Goal: Task Accomplishment & Management: Complete application form

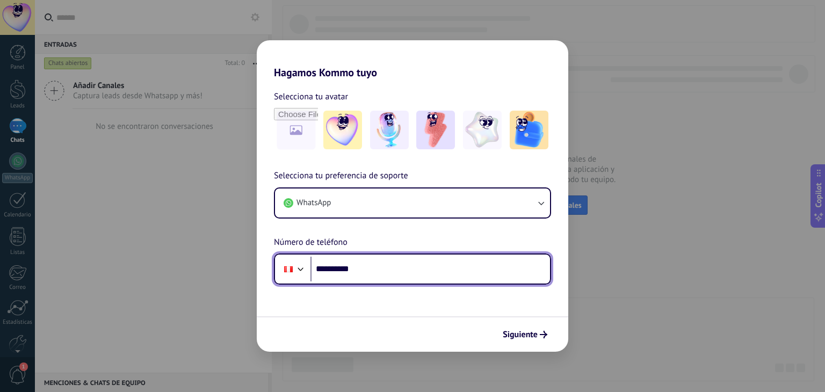
click at [364, 269] on input "**********" at bounding box center [429, 269] width 239 height 25
click at [377, 267] on input "**********" at bounding box center [429, 269] width 239 height 25
drag, startPoint x: 380, startPoint y: 268, endPoint x: 337, endPoint y: 272, distance: 43.7
click at [337, 272] on input "**********" at bounding box center [429, 269] width 239 height 25
type input "**********"
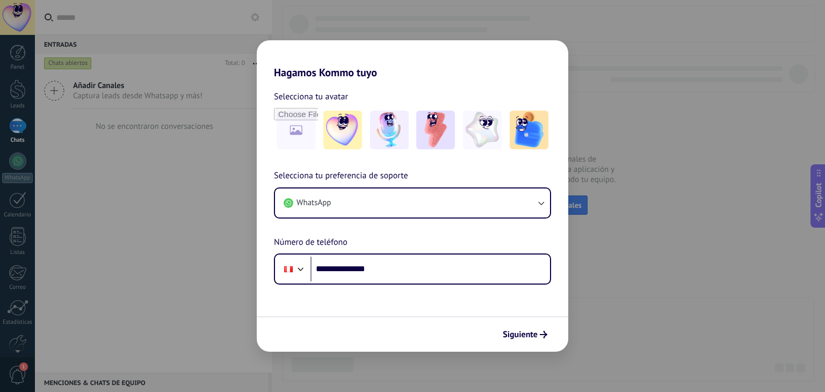
click at [538, 335] on span "Siguiente" at bounding box center [525, 335] width 45 height 8
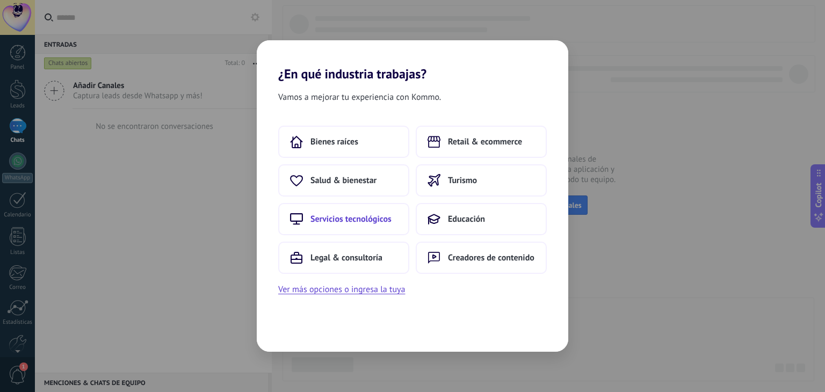
click at [374, 215] on span "Servicios tecnológicos" at bounding box center [350, 219] width 81 height 11
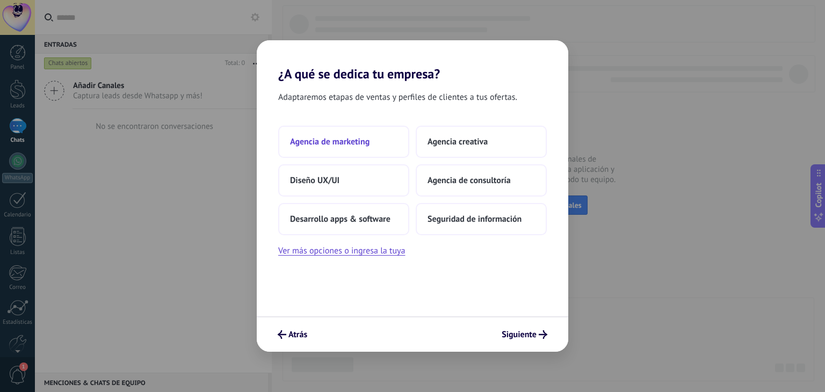
click at [352, 150] on button "Agencia de marketing" at bounding box center [343, 142] width 131 height 32
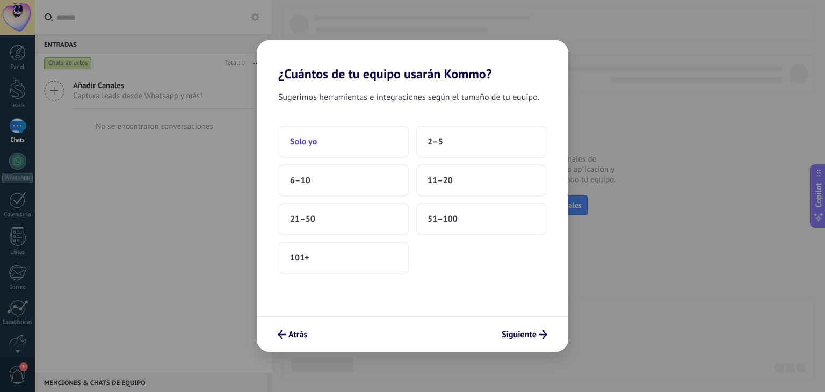
click at [349, 145] on button "Solo yo" at bounding box center [343, 142] width 131 height 32
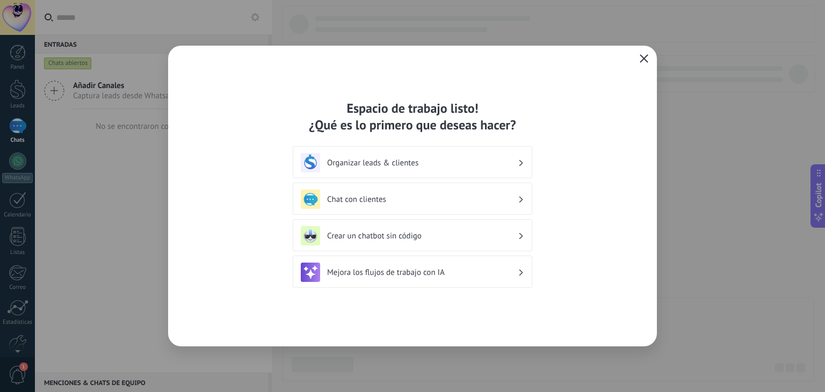
click at [640, 58] on icon "button" at bounding box center [644, 58] width 9 height 9
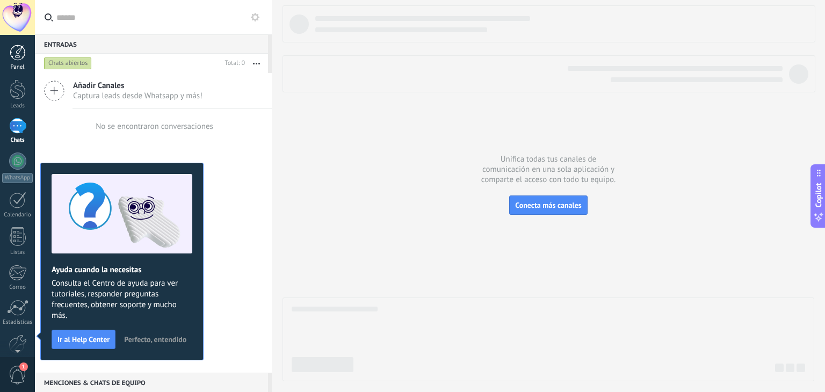
click at [21, 52] on div at bounding box center [18, 53] width 16 height 16
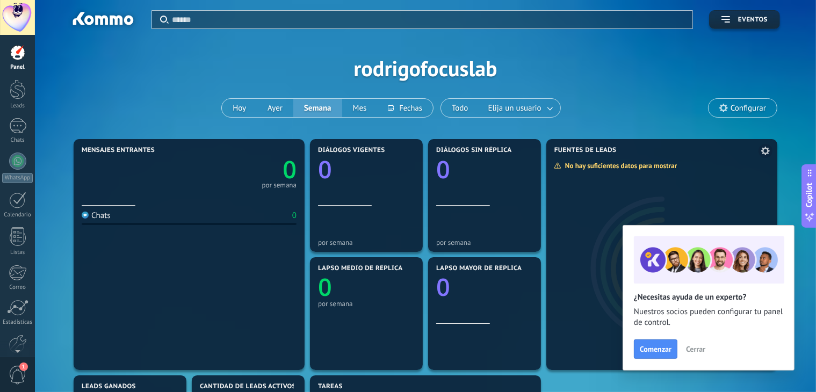
click at [690, 353] on span "Cerrar" at bounding box center [695, 349] width 19 height 8
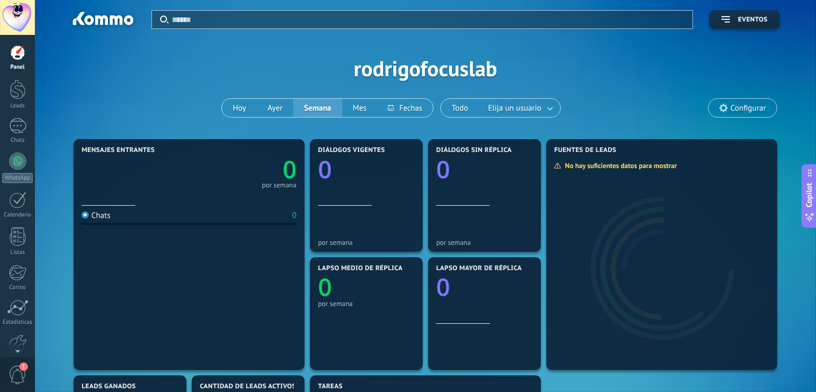
click at [765, 104] on span "Configurar" at bounding box center [747, 108] width 35 height 9
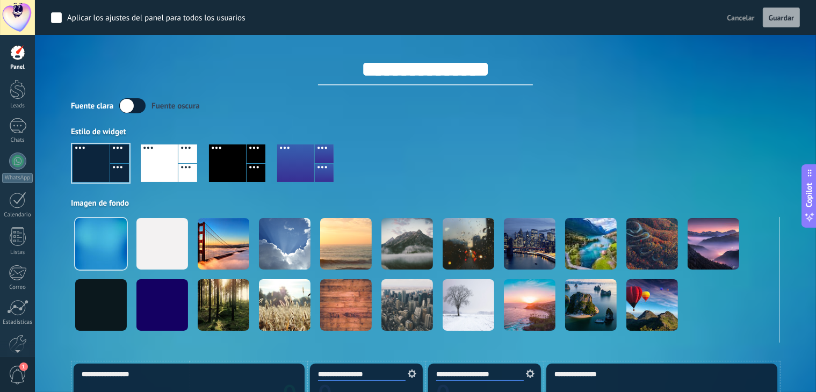
click at [229, 169] on div at bounding box center [227, 163] width 37 height 38
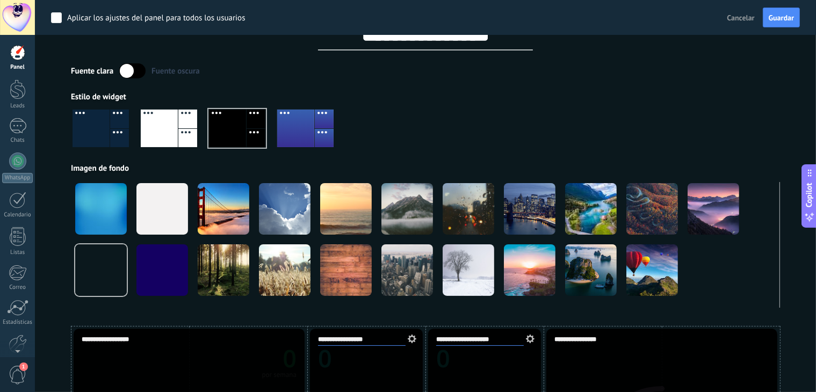
scroll to position [54, 0]
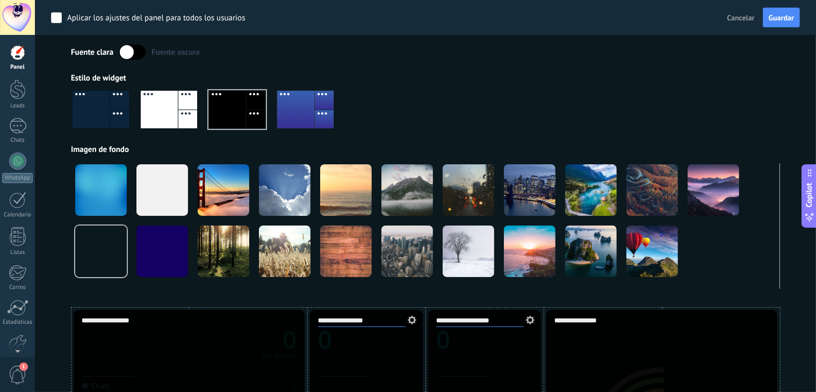
click at [541, 72] on div "Fuente clara Fuente oscura Estilo de widget Imagen de fondo" at bounding box center [425, 167] width 709 height 244
click at [782, 17] on span "Guardar" at bounding box center [780, 18] width 25 height 8
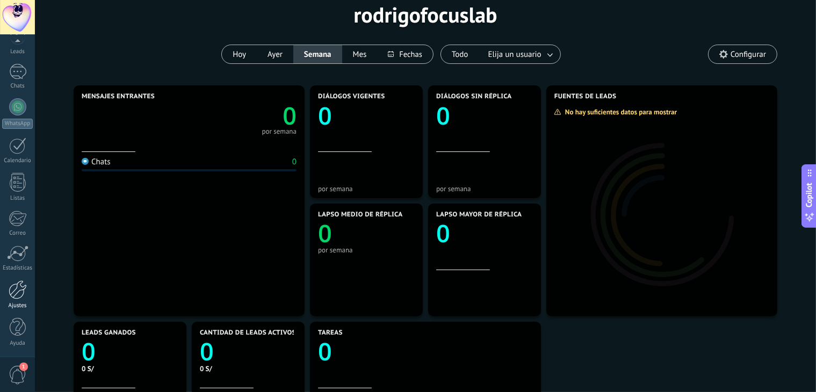
click at [25, 290] on div at bounding box center [18, 289] width 18 height 19
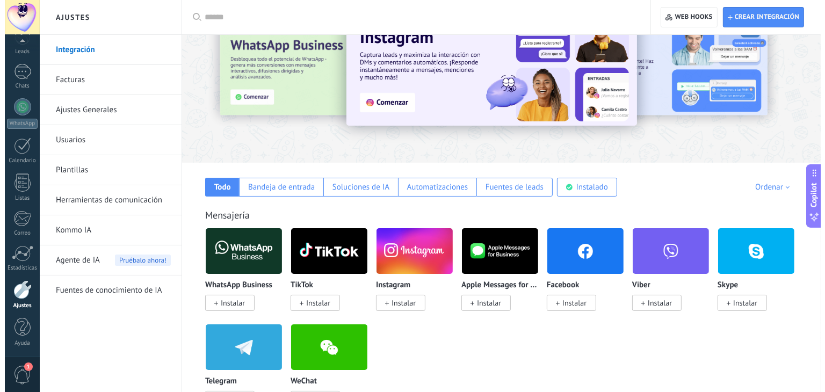
scroll to position [54, 0]
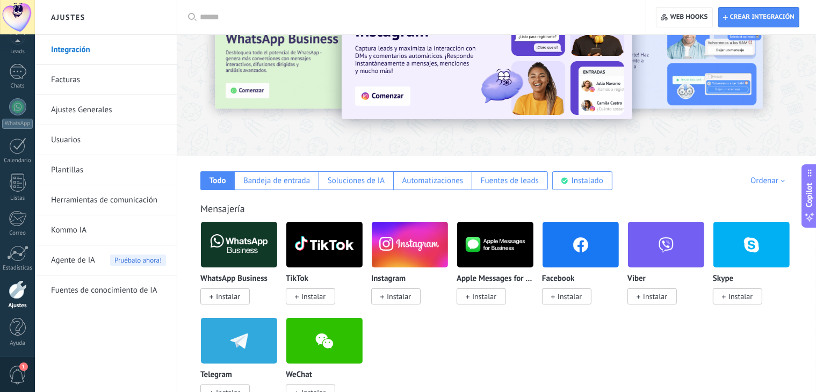
click at [235, 299] on span "Instalar" at bounding box center [228, 297] width 24 height 10
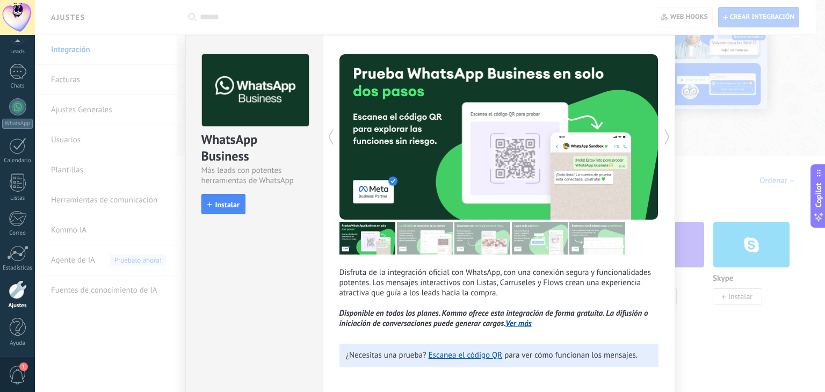
click at [217, 215] on div "WhatsApp Business Más leads con potentes herramientas de WhatsApp install Insta…" at bounding box center [254, 128] width 137 height 187
click at [221, 211] on button "Instalar" at bounding box center [223, 204] width 44 height 20
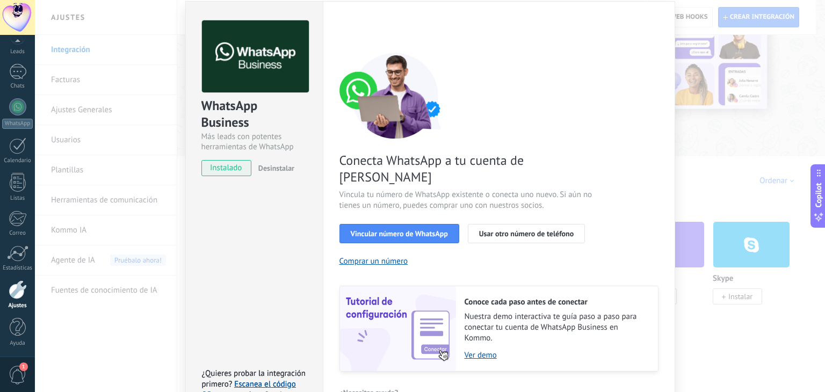
scroll to position [46, 0]
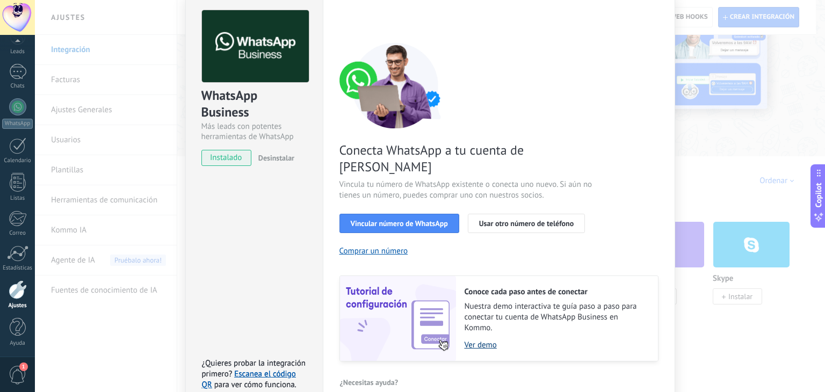
click at [477, 340] on link "Ver demo" at bounding box center [555, 345] width 183 height 10
click at [412, 220] on span "Vincular número de WhatsApp" at bounding box center [399, 224] width 97 height 8
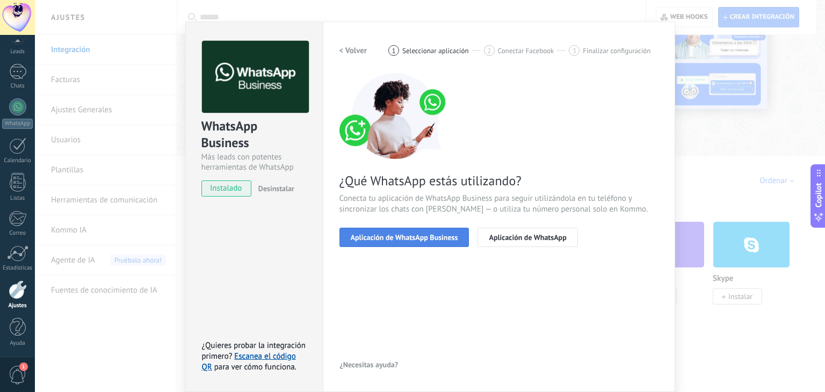
click at [430, 239] on span "Aplicación de WhatsApp Business" at bounding box center [404, 238] width 107 height 8
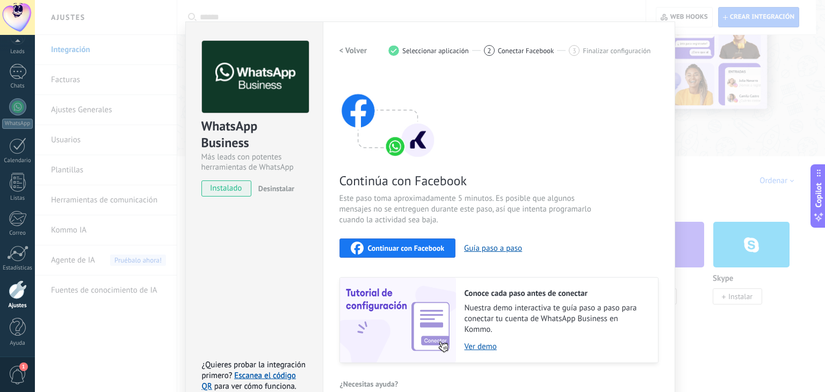
click at [391, 251] on span "Continuar con Facebook" at bounding box center [406, 248] width 77 height 8
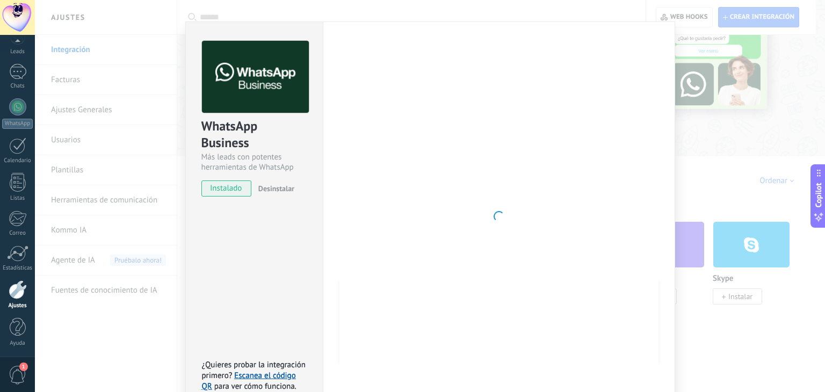
click at [284, 157] on div "Más leads con potentes herramientas de WhatsApp" at bounding box center [254, 162] width 106 height 20
click at [296, 142] on div "WhatsApp Business" at bounding box center [254, 135] width 106 height 34
click at [761, 108] on div "WhatsApp Business Más leads con potentes herramientas de WhatsApp instalado Des…" at bounding box center [430, 196] width 790 height 392
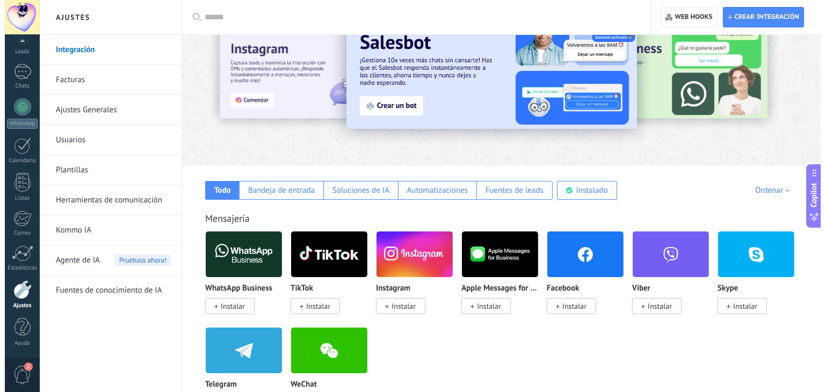
scroll to position [107, 0]
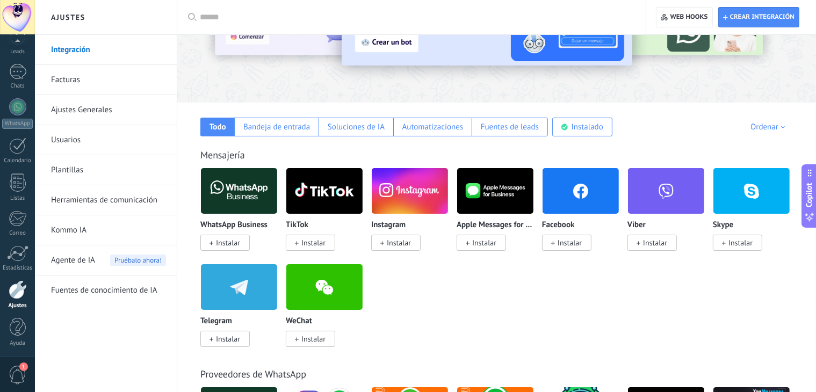
click at [241, 241] on span "Instalar" at bounding box center [224, 243] width 49 height 16
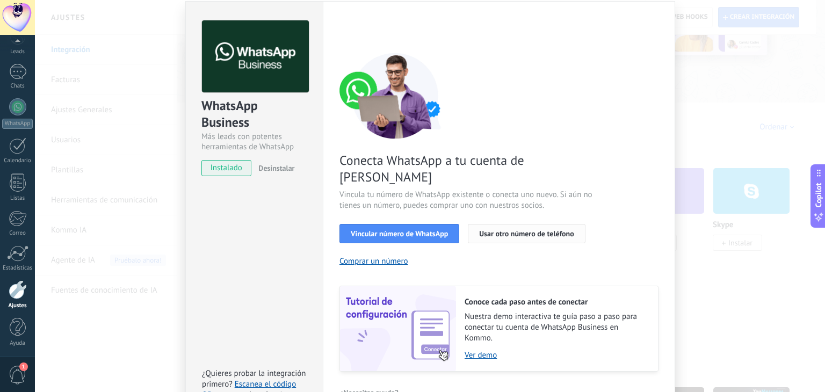
scroll to position [46, 0]
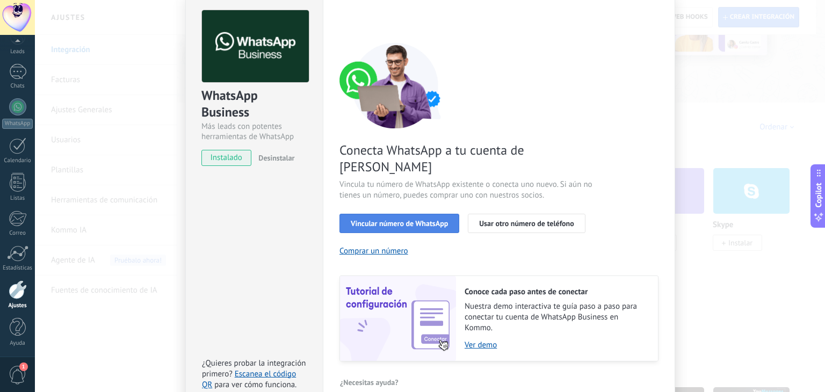
click at [399, 214] on button "Vincular número de WhatsApp" at bounding box center [399, 223] width 120 height 19
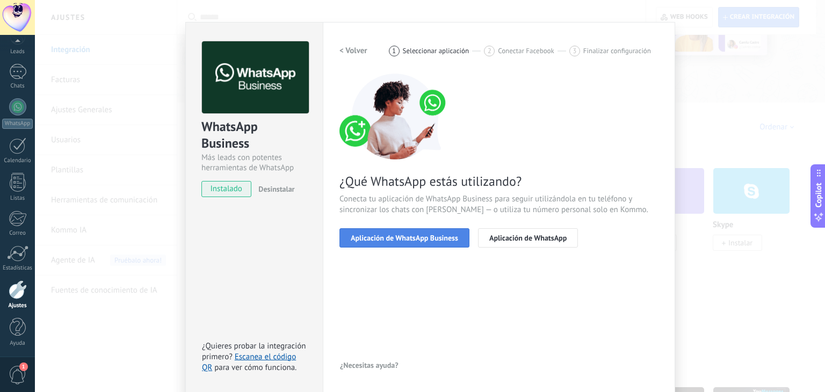
click at [421, 243] on button "Aplicación de WhatsApp Business" at bounding box center [404, 237] width 130 height 19
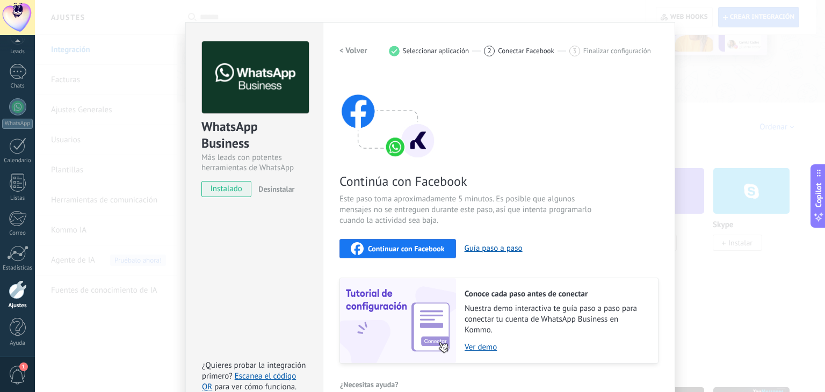
click at [419, 247] on span "Continuar con Facebook" at bounding box center [406, 249] width 77 height 8
click at [739, 68] on div "WhatsApp Business Más leads con potentes herramientas de WhatsApp instalado Des…" at bounding box center [430, 196] width 790 height 392
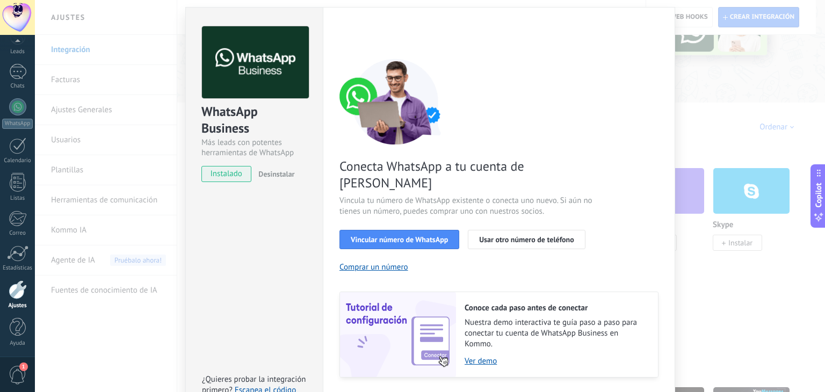
scroll to position [46, 0]
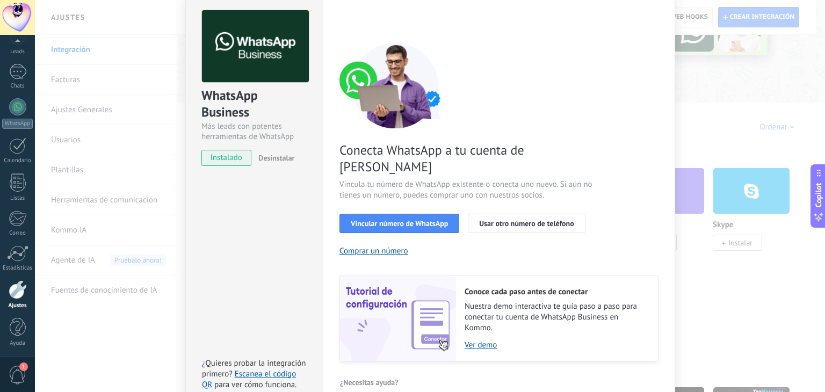
click at [765, 104] on div "WhatsApp Business Más leads con potentes herramientas de WhatsApp instalado Des…" at bounding box center [430, 196] width 790 height 392
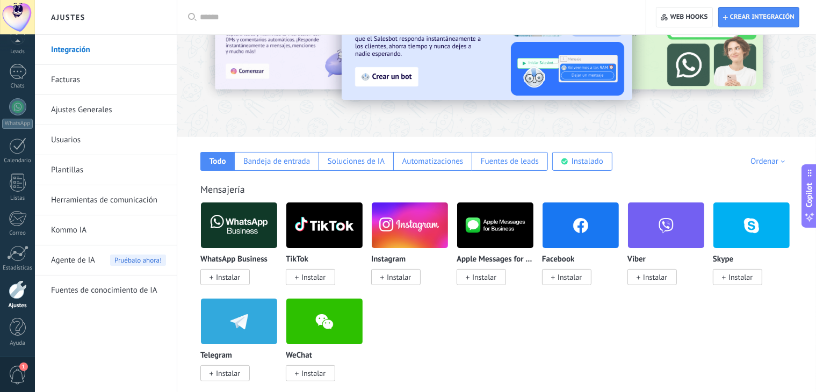
scroll to position [54, 0]
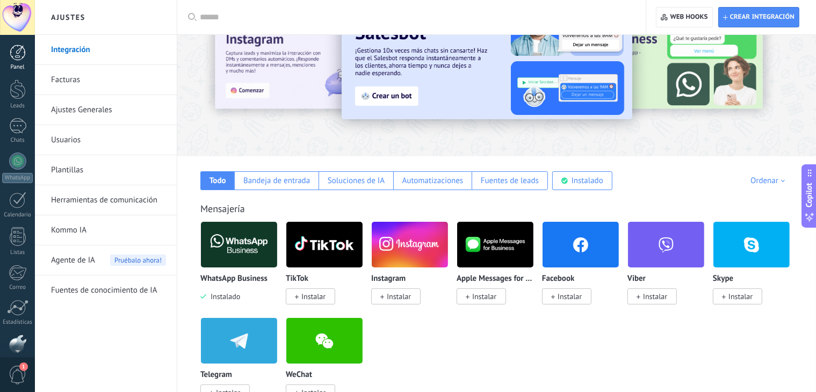
click at [20, 68] on div "Panel" at bounding box center [17, 67] width 31 height 7
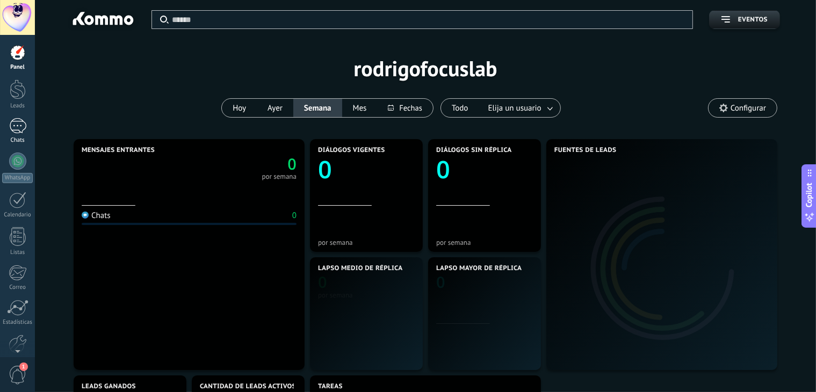
click at [11, 134] on link "Chats" at bounding box center [17, 131] width 35 height 26
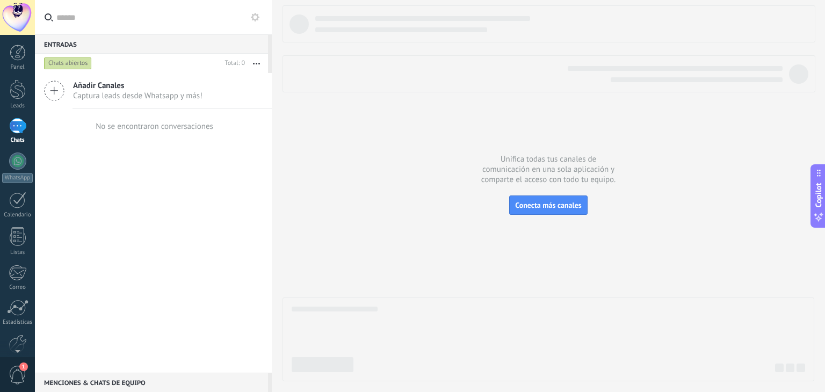
click at [119, 134] on div "No se encontraron conversaciones" at bounding box center [153, 126] width 120 height 34
